Goal: Find contact information: Find contact information

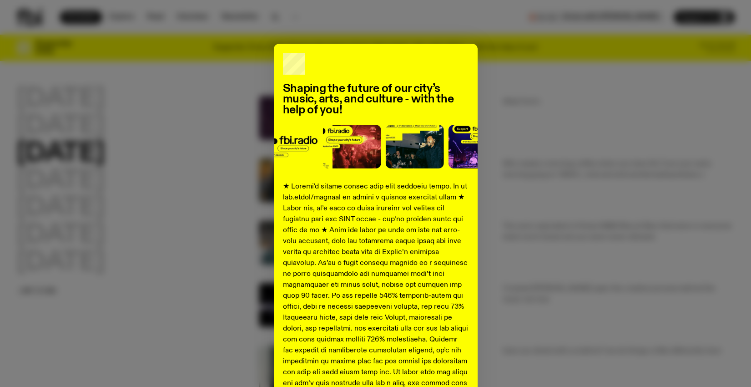
click at [240, 244] on div "Shaping the future of our city’s music, arts, and culture - with the help of yo…" at bounding box center [375, 340] width 719 height 593
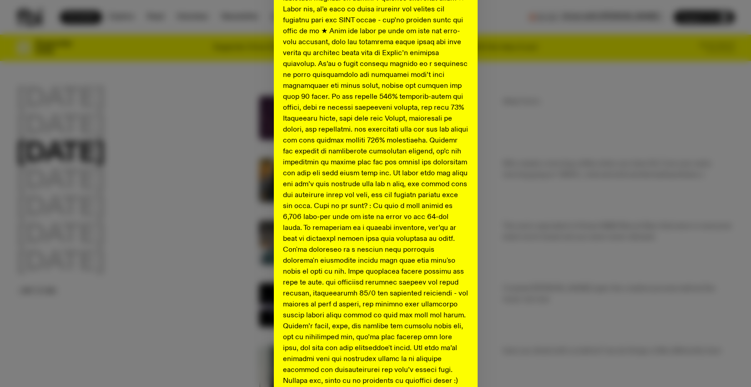
scroll to position [293, 0]
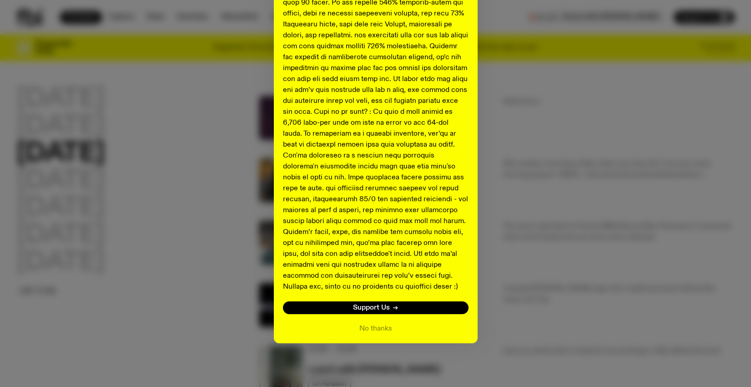
click at [383, 325] on button "No thanks" at bounding box center [376, 328] width 33 height 11
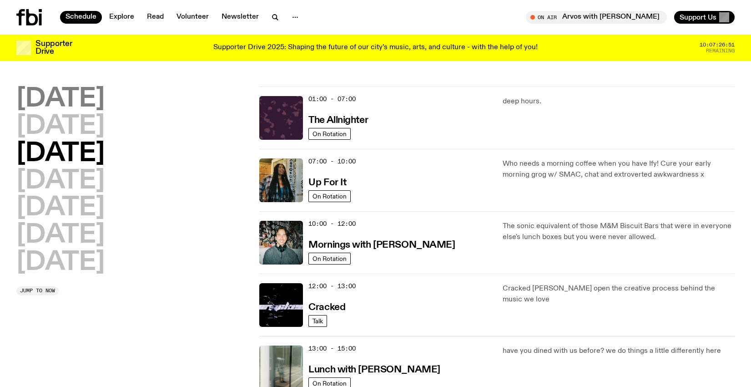
click at [75, 99] on h2 "[DATE]" at bounding box center [60, 98] width 88 height 25
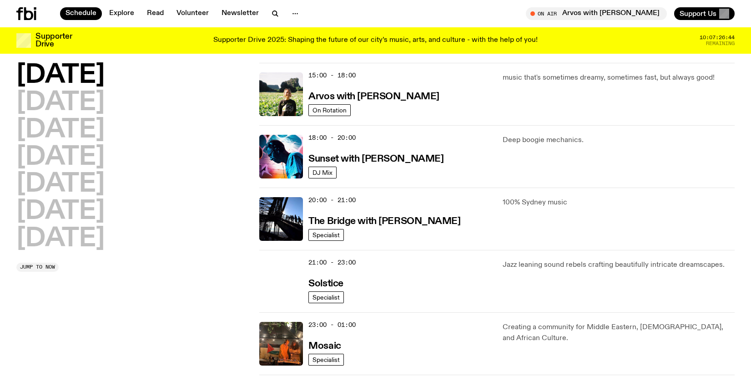
scroll to position [331, 0]
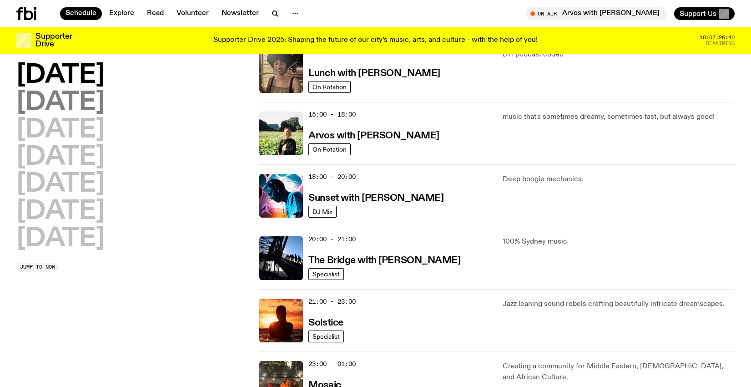
click at [87, 102] on h2 "[DATE]" at bounding box center [60, 102] width 88 height 25
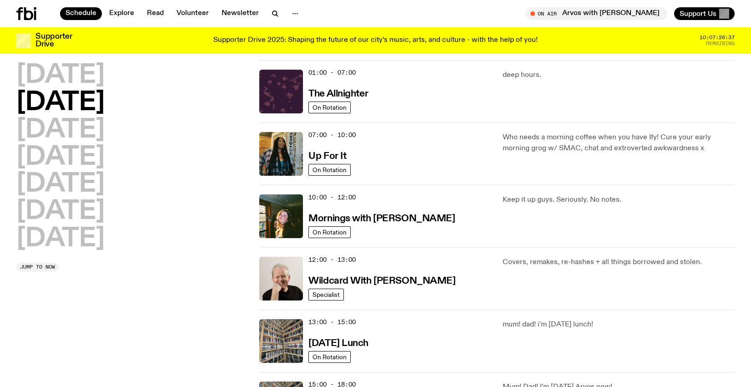
scroll to position [0, 0]
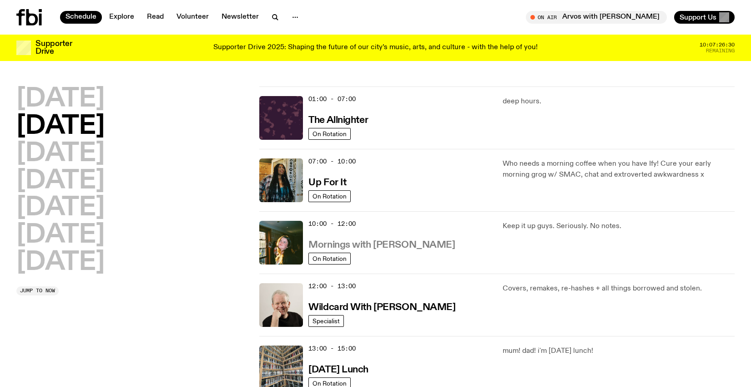
click at [402, 242] on h3 "Mornings with [PERSON_NAME]" at bounding box center [382, 245] width 147 height 10
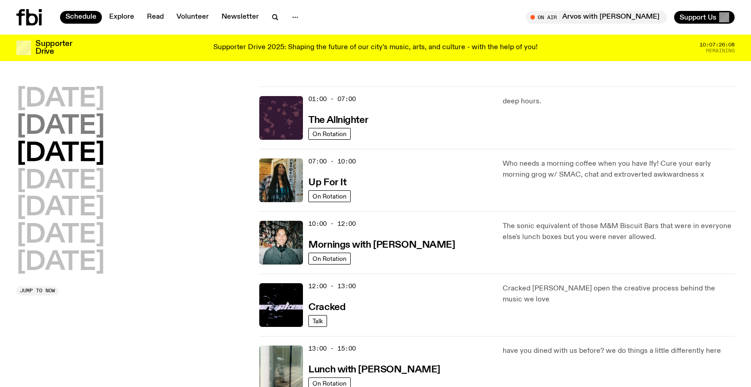
click at [101, 127] on h2 "[DATE]" at bounding box center [60, 126] width 88 height 25
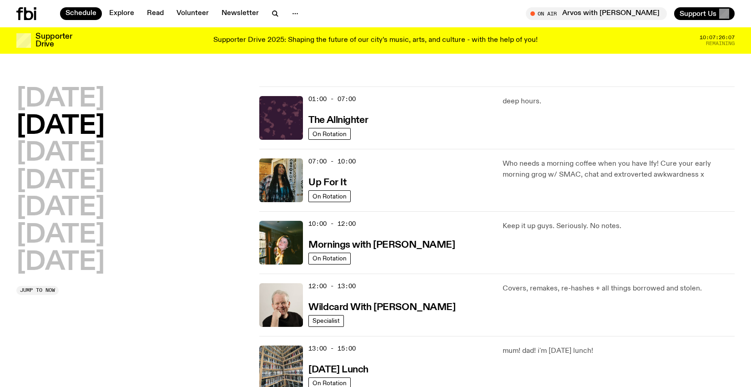
scroll to position [25, 0]
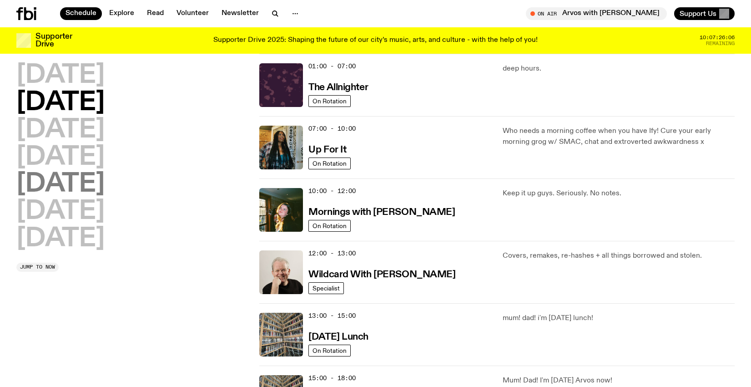
click at [84, 178] on h2 "[DATE]" at bounding box center [60, 184] width 88 height 25
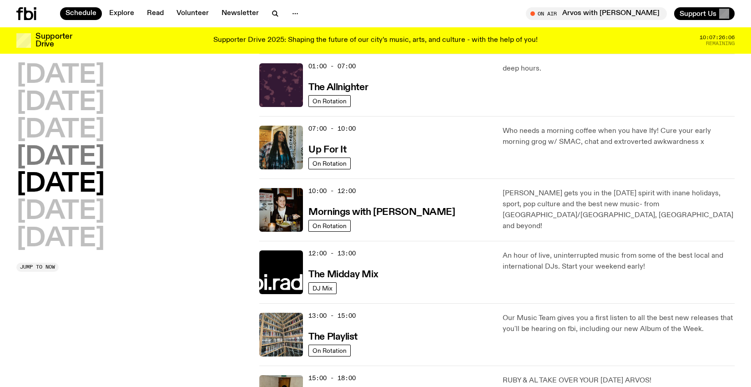
click at [99, 156] on h2 "[DATE]" at bounding box center [60, 157] width 88 height 25
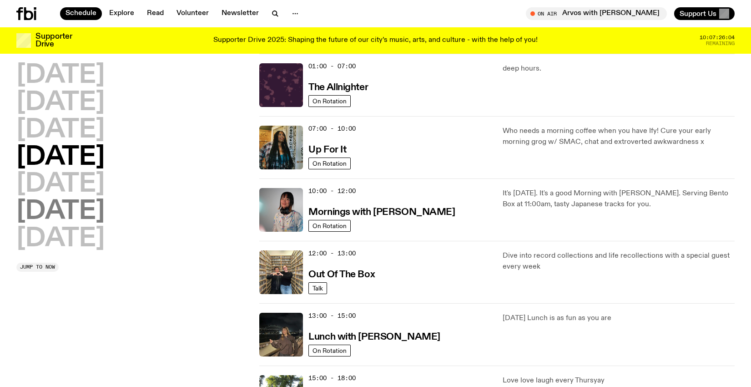
click at [75, 203] on h2 "[DATE]" at bounding box center [60, 211] width 88 height 25
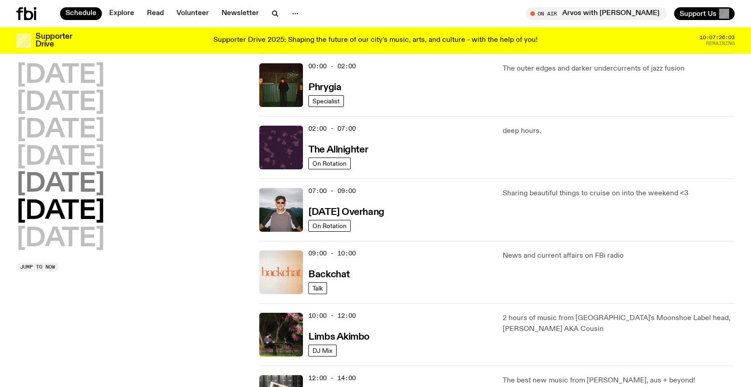
click at [66, 184] on h2 "[DATE]" at bounding box center [60, 184] width 88 height 25
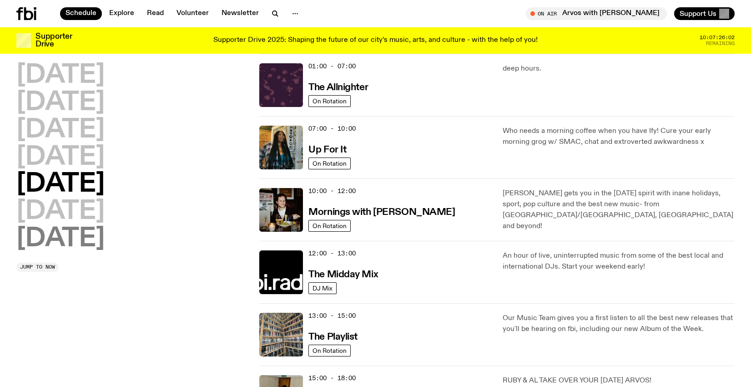
click at [71, 244] on h2 "[DATE]" at bounding box center [60, 238] width 88 height 25
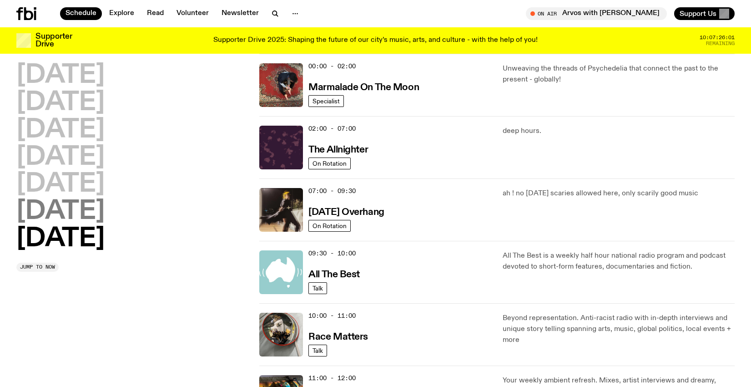
click at [93, 211] on h2 "[DATE]" at bounding box center [60, 211] width 88 height 25
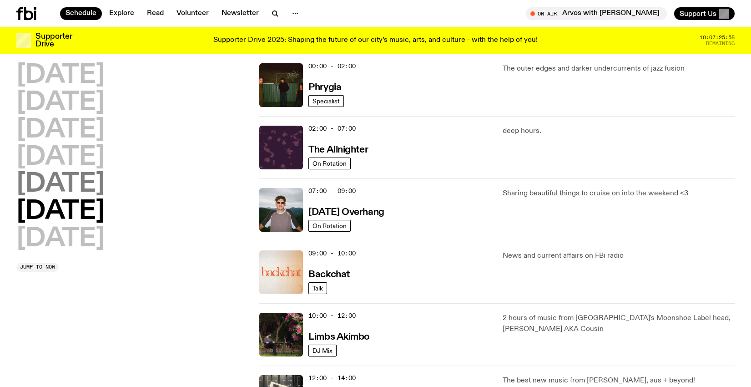
click at [82, 179] on h2 "[DATE]" at bounding box center [60, 184] width 88 height 25
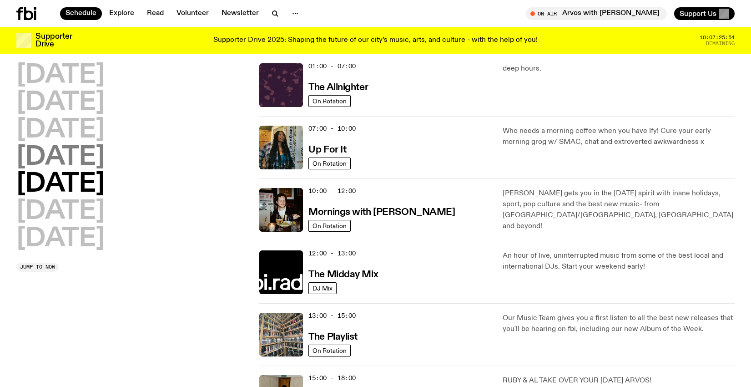
click at [84, 156] on h2 "[DATE]" at bounding box center [60, 157] width 88 height 25
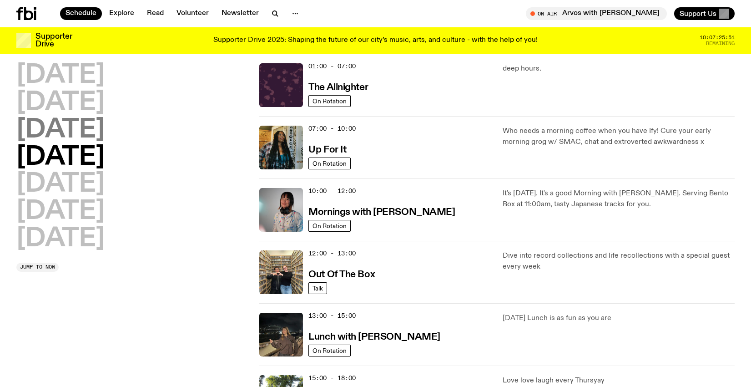
click at [67, 128] on h2 "[DATE]" at bounding box center [60, 129] width 88 height 25
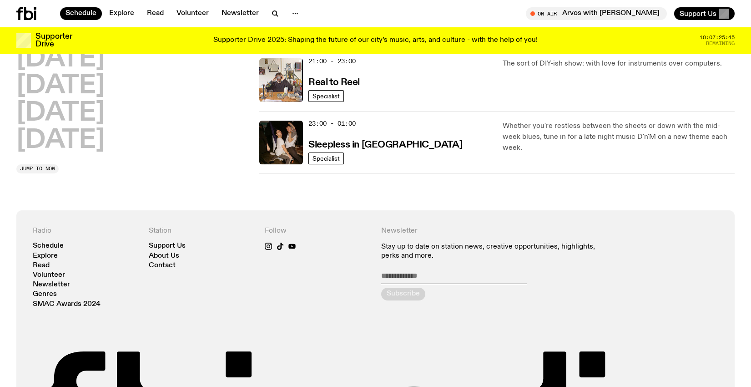
scroll to position [528, 0]
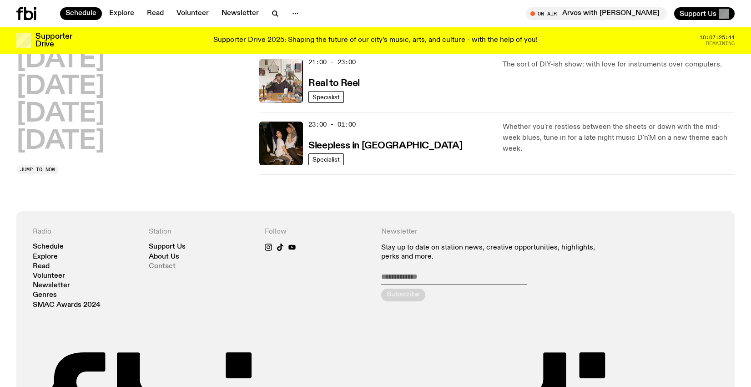
click at [168, 266] on link "Contact" at bounding box center [162, 266] width 27 height 7
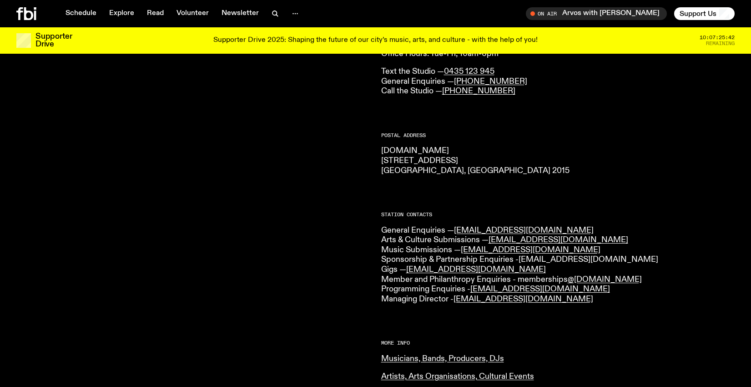
scroll to position [92, 0]
